Goal: Task Accomplishment & Management: Use online tool/utility

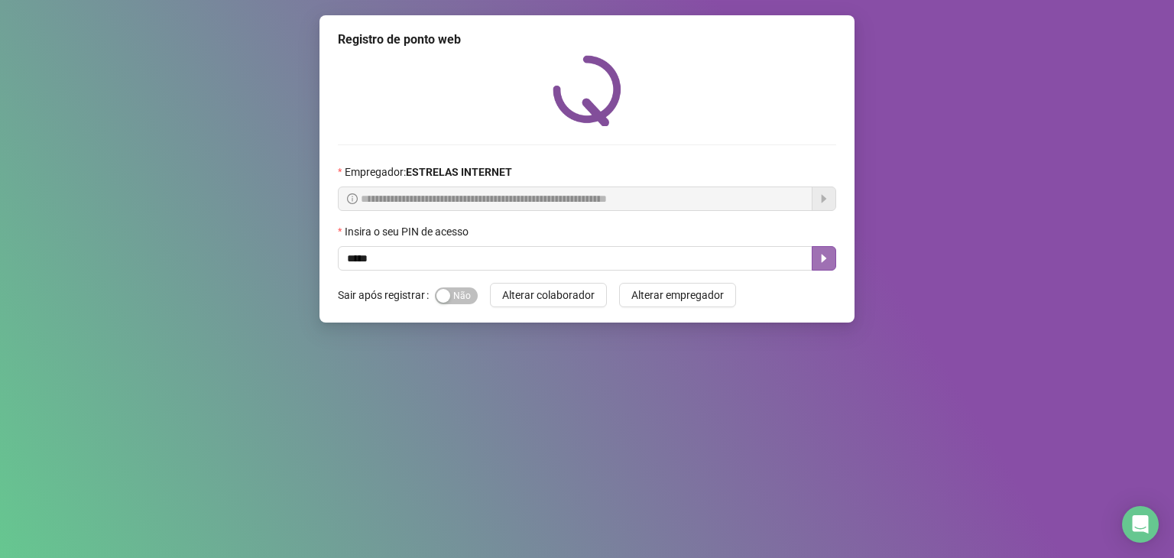
click at [826, 251] on button "button" at bounding box center [824, 258] width 24 height 24
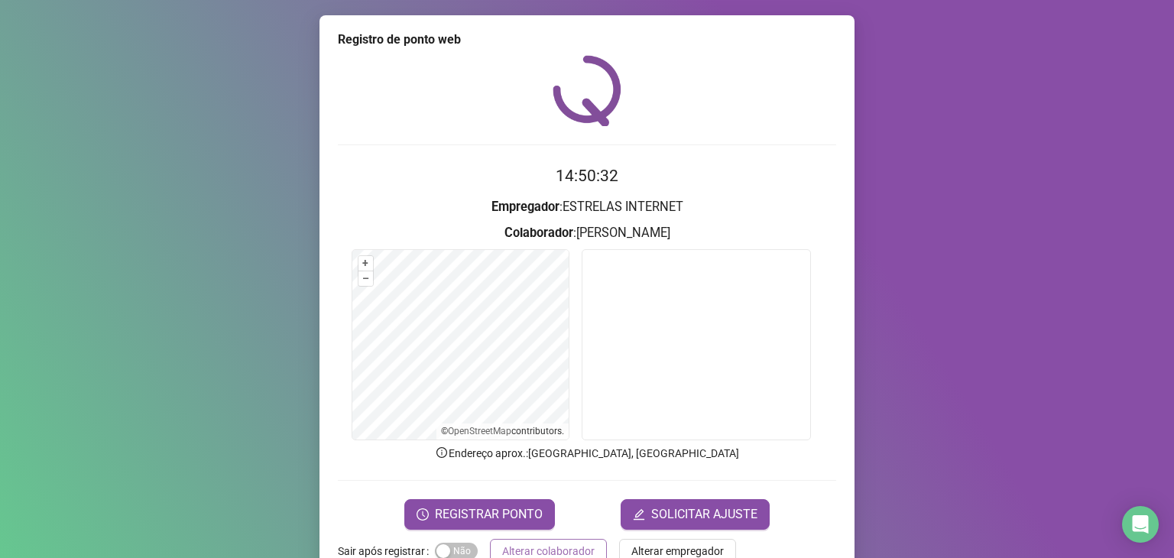
click at [517, 544] on span "Alterar colaborador" at bounding box center [548, 551] width 92 height 17
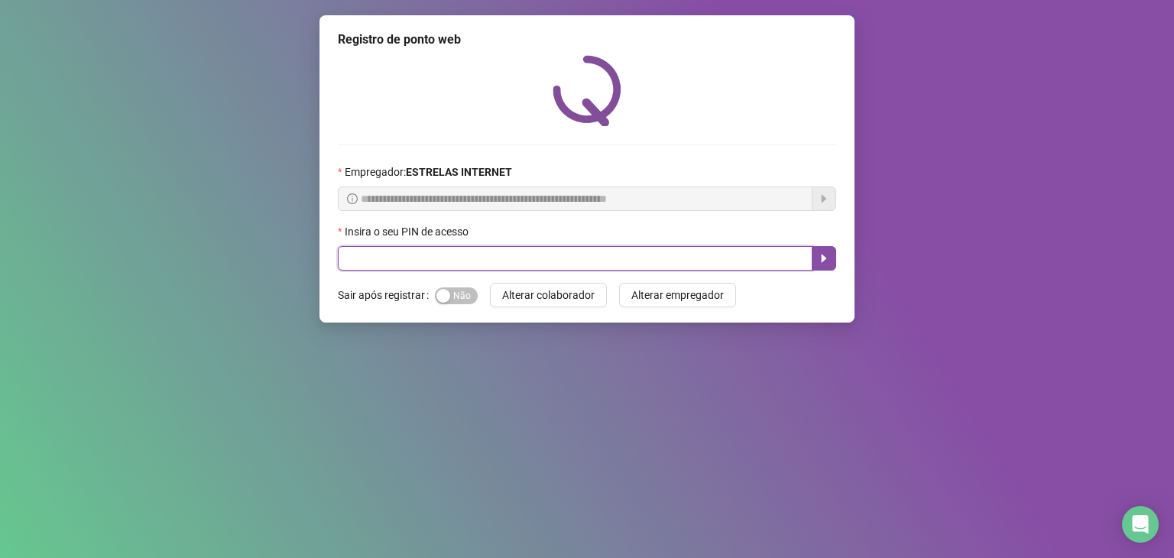
click at [521, 255] on input "text" at bounding box center [575, 258] width 475 height 24
type input "*****"
click at [831, 264] on button "button" at bounding box center [824, 258] width 24 height 24
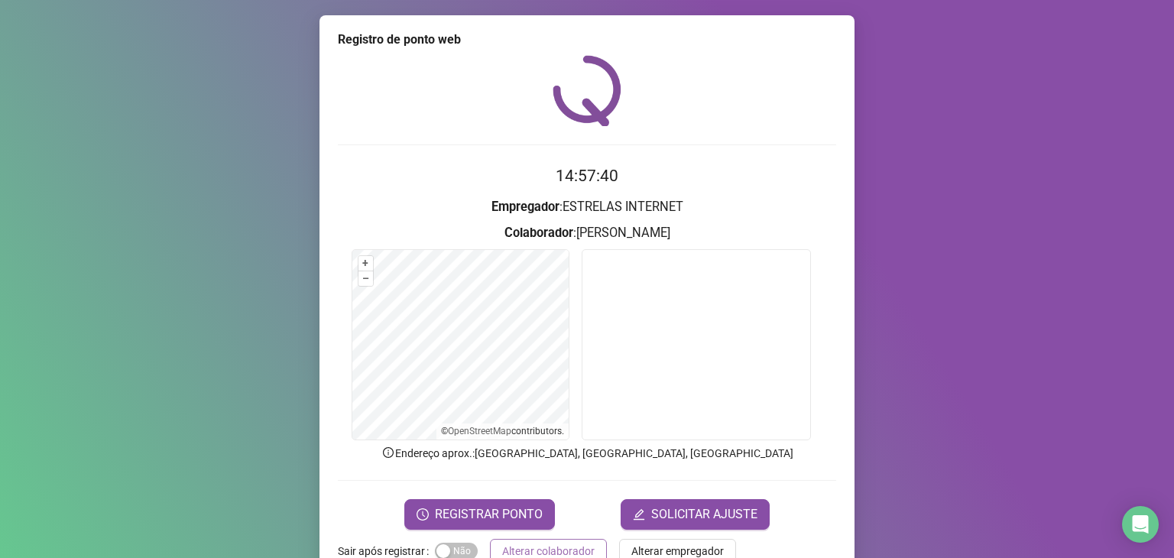
click at [590, 545] on button "Alterar colaborador" at bounding box center [548, 551] width 117 height 24
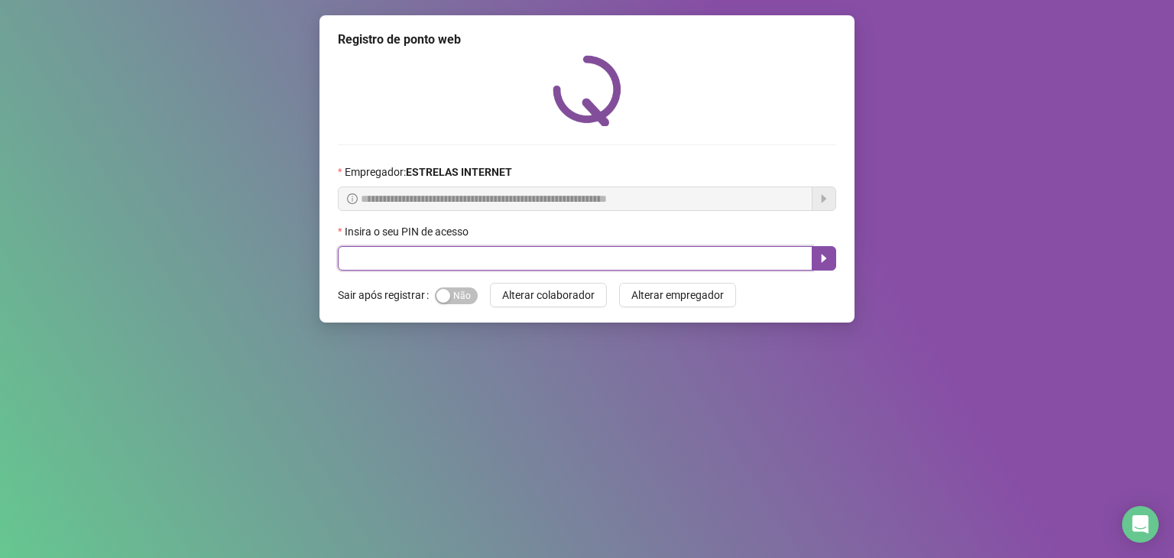
click at [575, 255] on input "text" at bounding box center [575, 258] width 475 height 24
type input "*****"
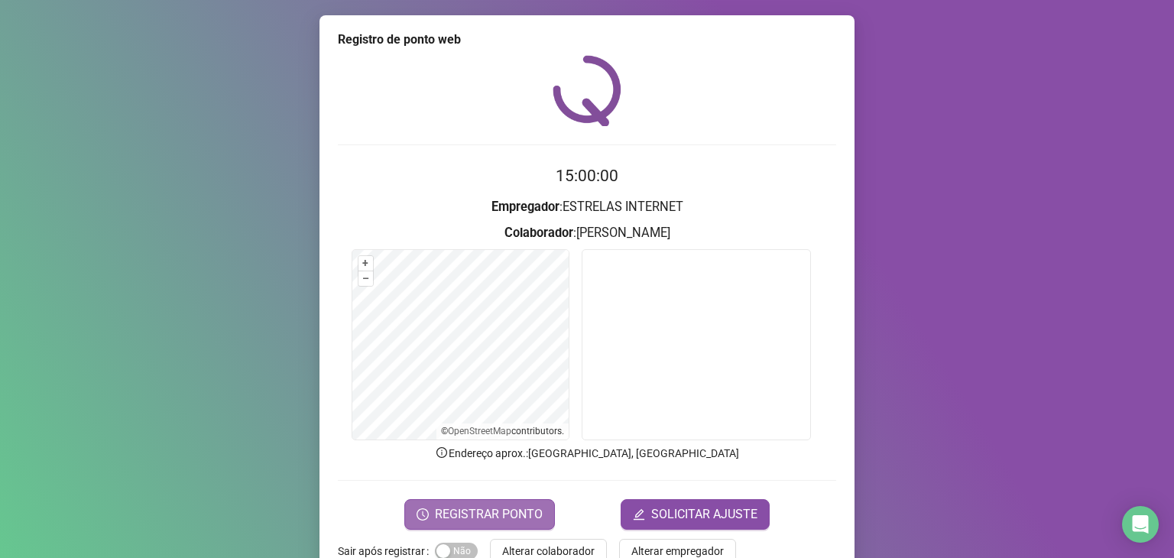
click at [449, 511] on span "REGISTRAR PONTO" at bounding box center [489, 514] width 108 height 18
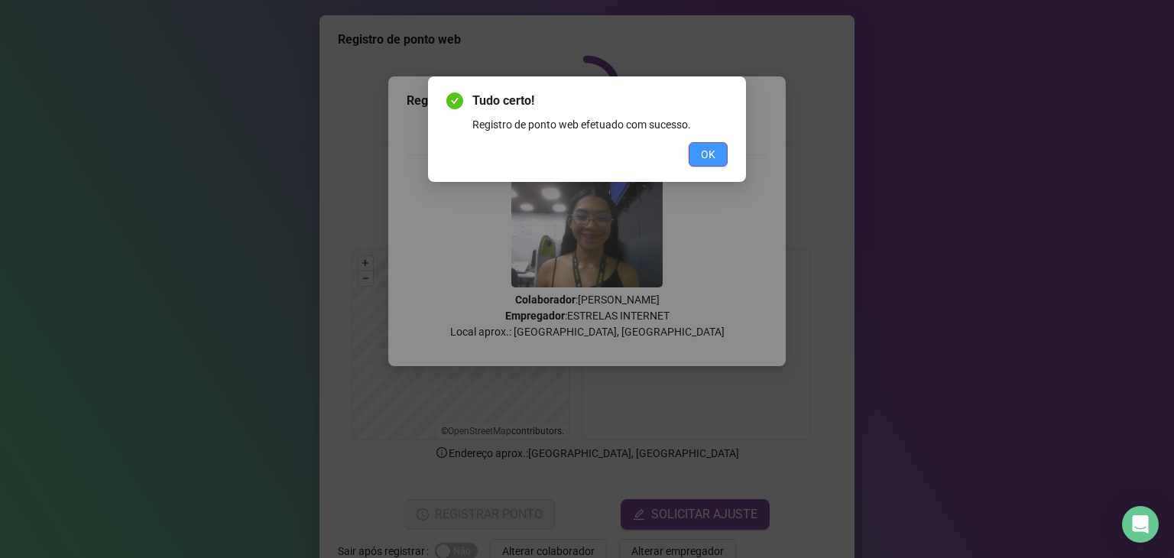
click at [697, 153] on button "OK" at bounding box center [708, 154] width 39 height 24
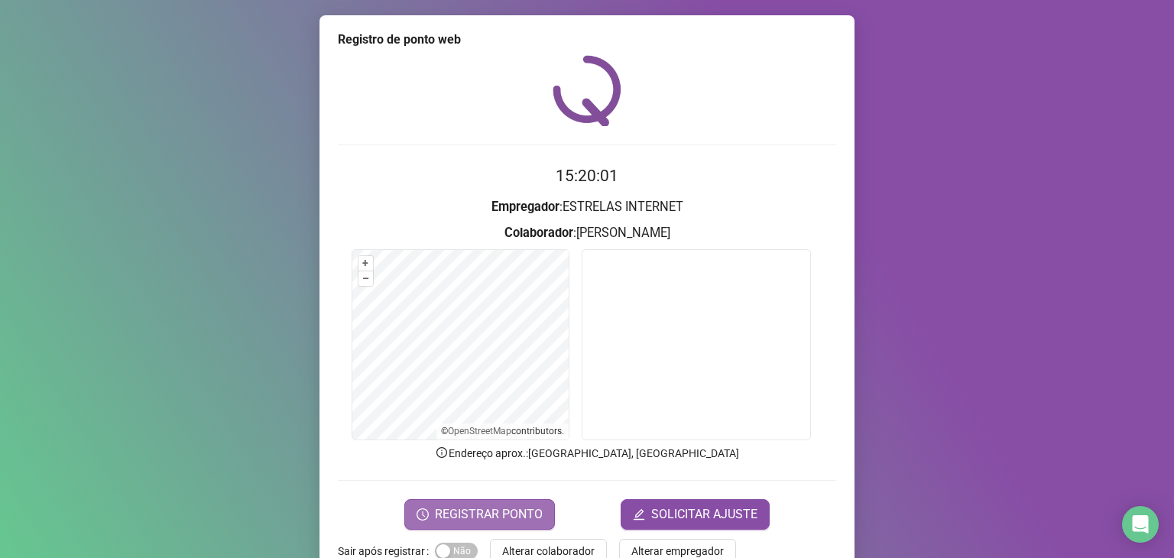
click at [476, 515] on span "REGISTRAR PONTO" at bounding box center [489, 514] width 108 height 18
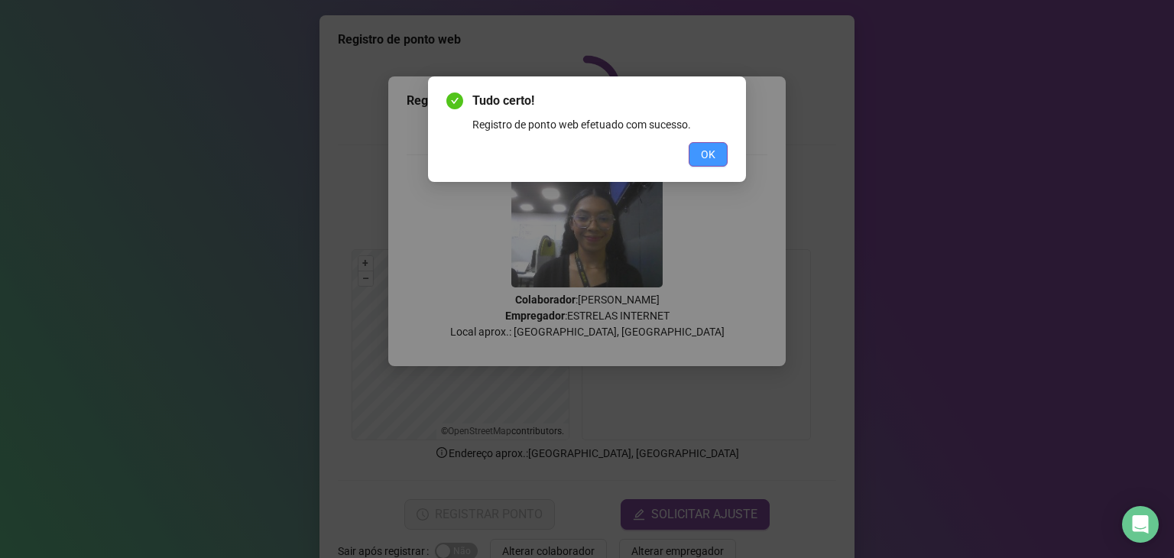
click at [702, 151] on span "OK" at bounding box center [708, 154] width 15 height 17
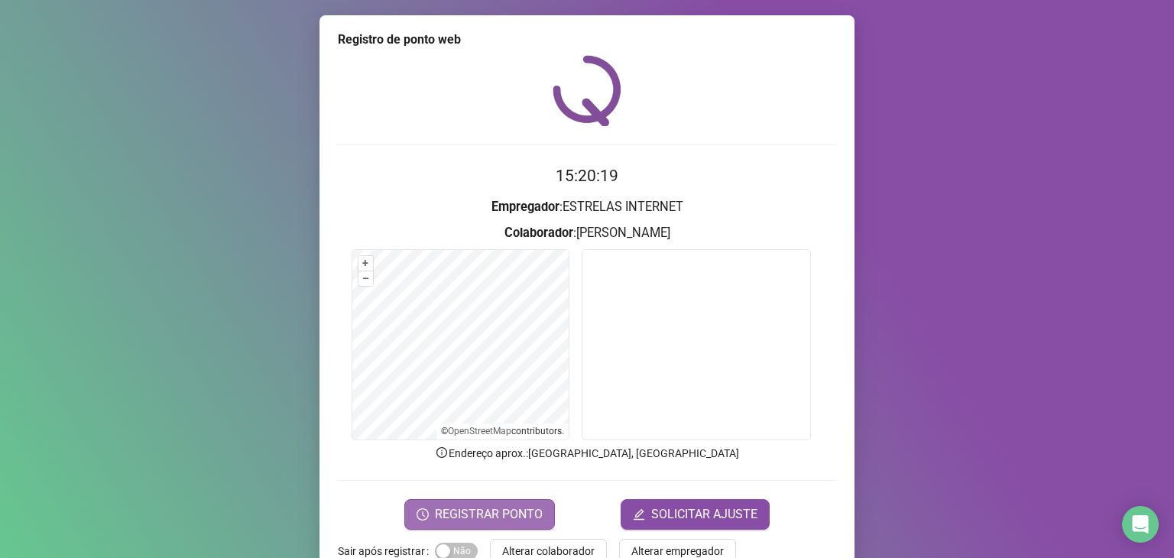
click at [534, 519] on span "REGISTRAR PONTO" at bounding box center [489, 514] width 108 height 18
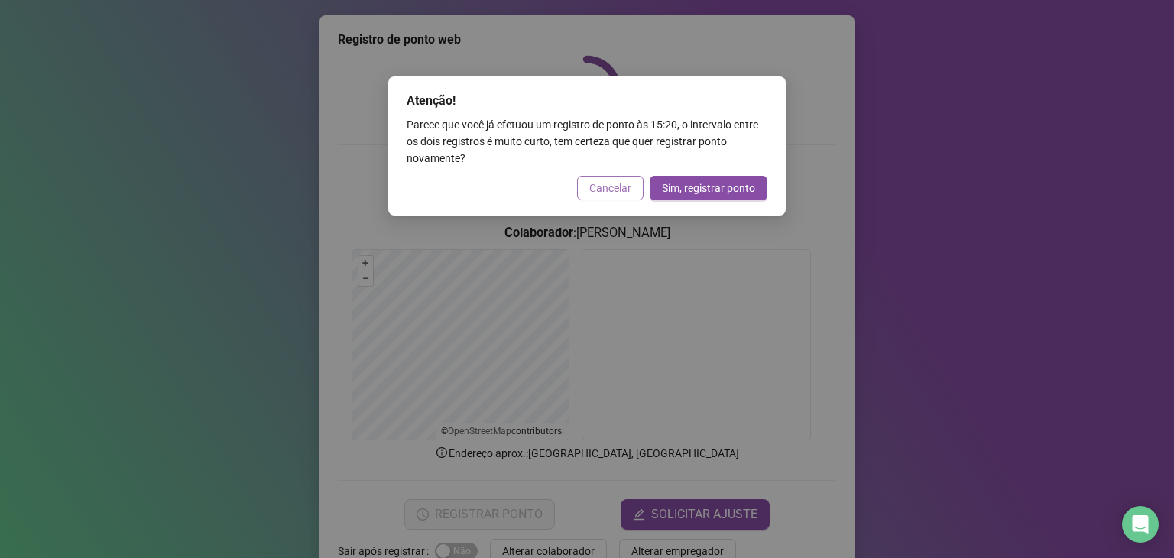
click at [602, 187] on span "Cancelar" at bounding box center [610, 188] width 42 height 17
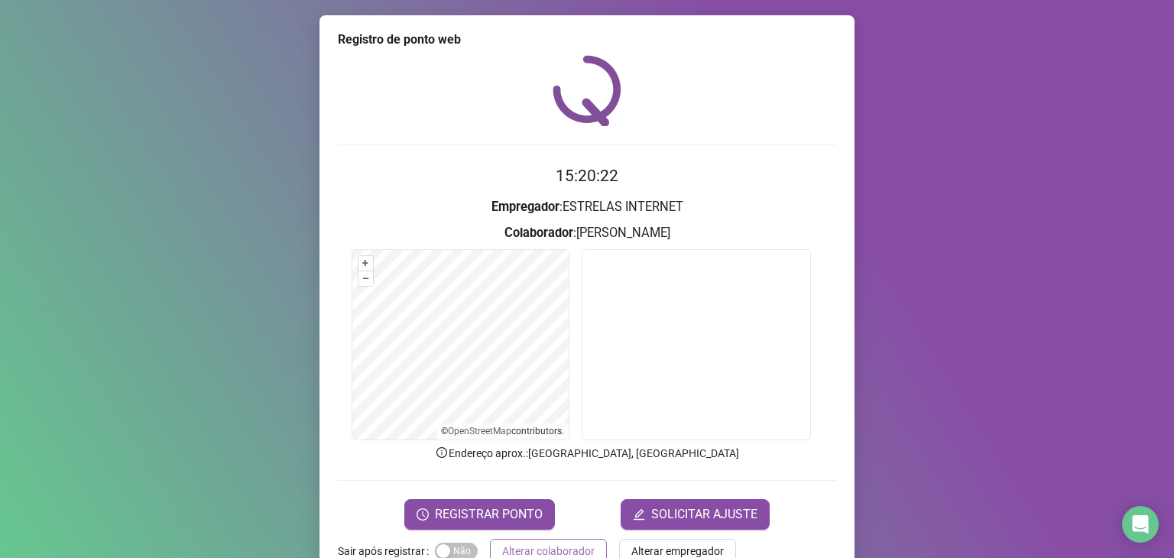
click at [575, 547] on span "Alterar colaborador" at bounding box center [548, 551] width 92 height 17
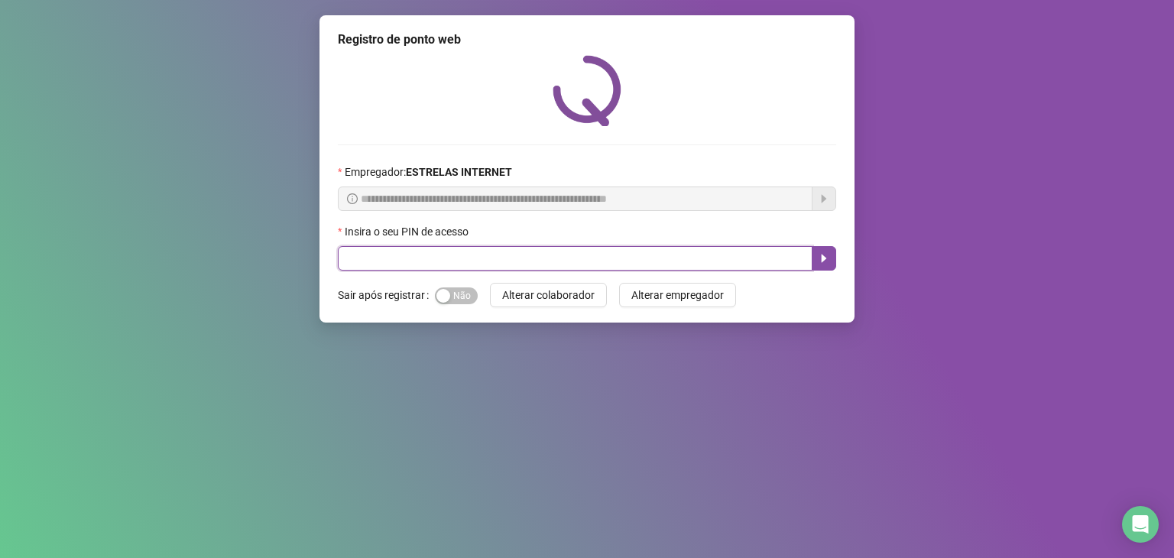
click at [594, 263] on input "text" at bounding box center [575, 258] width 475 height 24
type input "*****"
